Goal: Navigation & Orientation: Find specific page/section

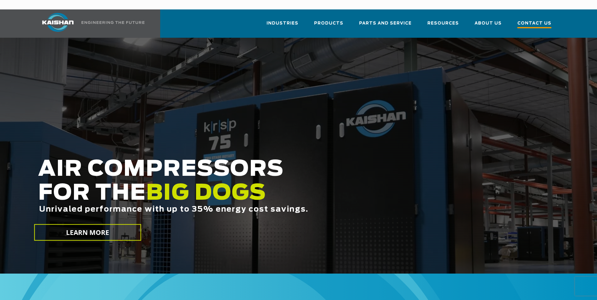
click at [536, 20] on span "Contact Us" at bounding box center [534, 24] width 34 height 8
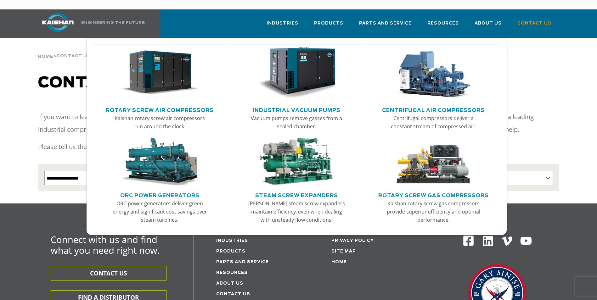
click at [162, 105] on link "Rotary Screw Air Compressors" at bounding box center [160, 109] width 108 height 9
